Goal: Task Accomplishment & Management: Manage account settings

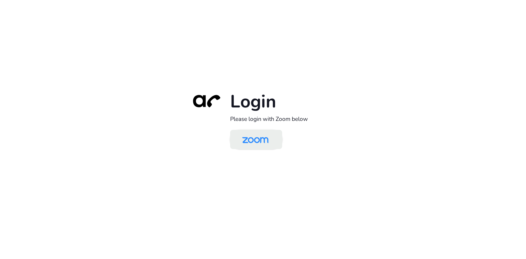
click at [244, 133] on img at bounding box center [255, 140] width 38 height 18
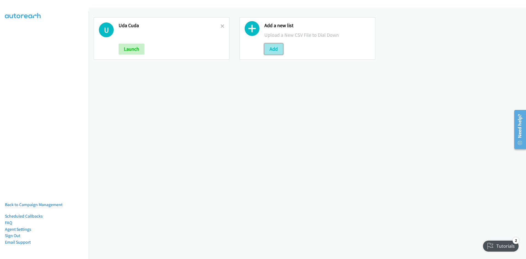
click at [266, 45] on button "Add" at bounding box center [273, 49] width 19 height 11
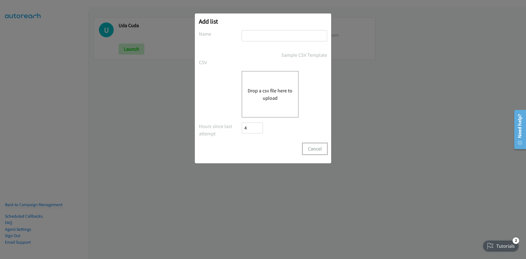
click at [310, 150] on button "Cancel" at bounding box center [314, 148] width 24 height 11
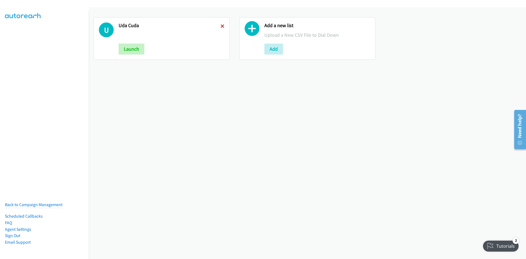
click at [221, 25] on icon at bounding box center [222, 27] width 4 height 4
click at [218, 26] on h2 "Uda Cuda" at bounding box center [170, 25] width 102 height 6
click at [220, 25] on icon at bounding box center [222, 27] width 4 height 4
click at [220, 27] on icon at bounding box center [222, 27] width 4 height 4
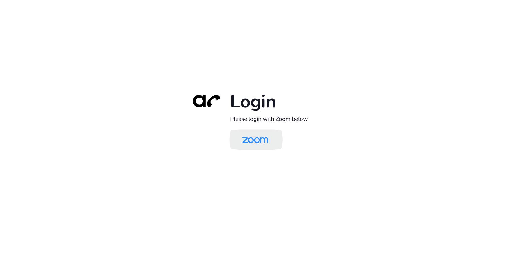
click at [243, 135] on img at bounding box center [255, 140] width 38 height 18
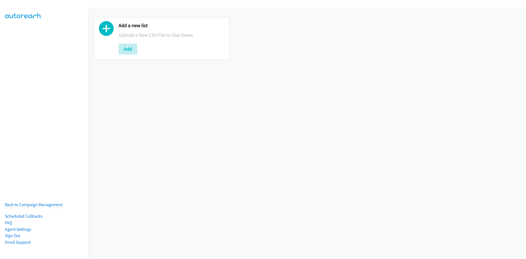
click at [122, 41] on div "Add a new list Upload a New CSV File to Dial Down Add" at bounding box center [172, 38] width 106 height 32
click at [123, 46] on button "Add" at bounding box center [128, 49] width 19 height 11
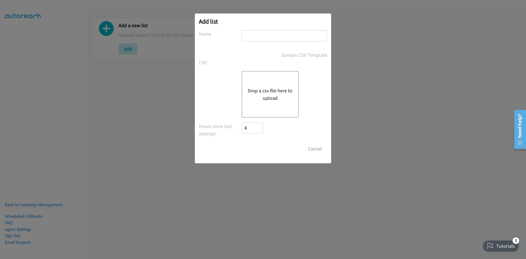
click at [251, 96] on button "Drop a csv file here to upload" at bounding box center [269, 94] width 45 height 15
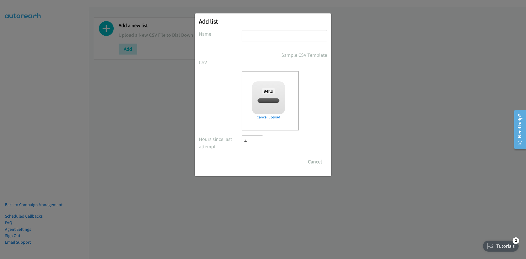
checkbox input "true"
click at [255, 38] on input "text" at bounding box center [283, 35] width 85 height 11
type input "srl mediacom"
click at [257, 167] on input "Save List" at bounding box center [255, 161] width 29 height 11
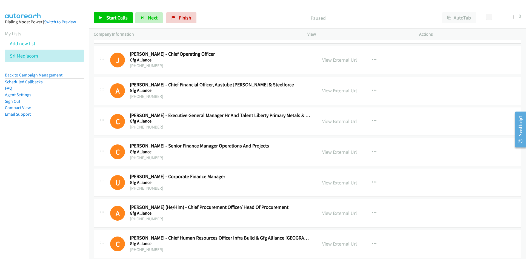
scroll to position [86, 0]
